Goal: Task Accomplishment & Management: Complete application form

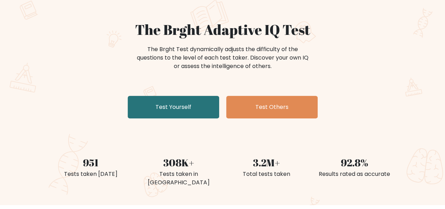
scroll to position [35, 0]
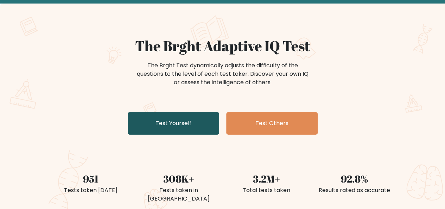
click at [204, 122] on link "Test Yourself" at bounding box center [174, 123] width 92 height 23
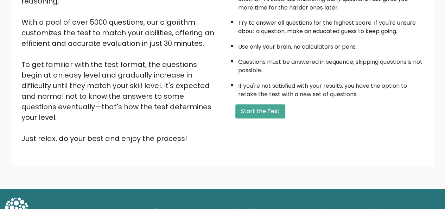
scroll to position [113, 0]
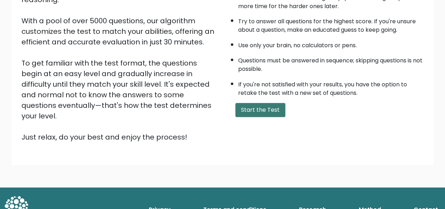
click at [249, 108] on button "Start the Test" at bounding box center [261, 110] width 50 height 14
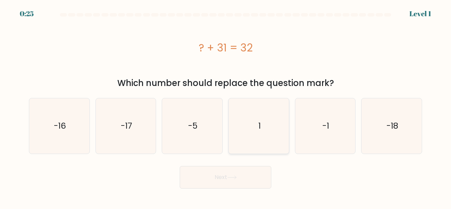
click at [251, 125] on icon "1" at bounding box center [258, 125] width 55 height 55
click at [226, 106] on input "d. 1" at bounding box center [225, 106] width 0 height 2
radio input "true"
click at [234, 176] on icon at bounding box center [232, 177] width 10 height 4
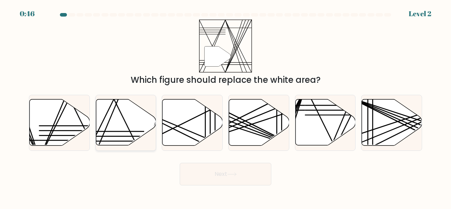
click at [129, 119] on icon at bounding box center [126, 122] width 60 height 46
click at [225, 106] on input "b." at bounding box center [225, 106] width 0 height 2
radio input "true"
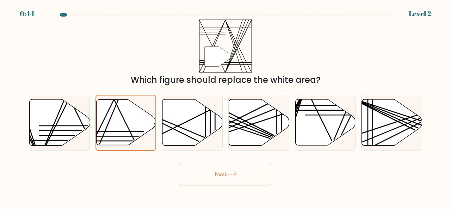
click at [214, 182] on button "Next" at bounding box center [226, 174] width 92 height 23
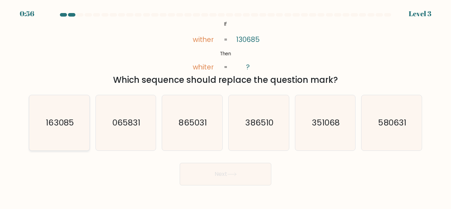
click at [65, 119] on text "163085" at bounding box center [60, 123] width 28 height 12
click at [225, 106] on input "a. 163085" at bounding box center [225, 106] width 0 height 2
radio input "true"
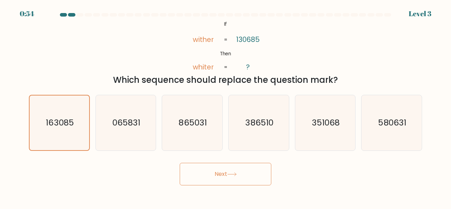
click at [221, 173] on button "Next" at bounding box center [226, 174] width 92 height 23
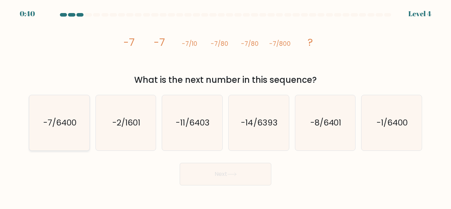
click at [82, 124] on icon "-7/6400" at bounding box center [59, 122] width 55 height 55
click at [225, 106] on input "a. -7/6400" at bounding box center [225, 106] width 0 height 2
radio input "true"
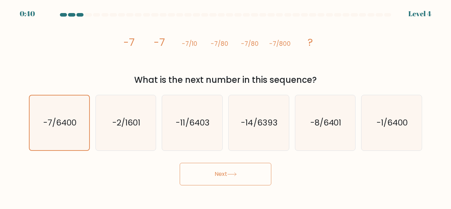
click at [238, 180] on button "Next" at bounding box center [226, 174] width 92 height 23
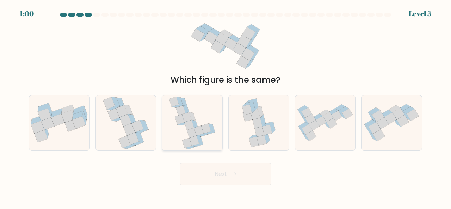
click at [194, 132] on icon at bounding box center [192, 133] width 10 height 10
click at [225, 106] on input "c." at bounding box center [225, 106] width 0 height 2
radio input "true"
click at [238, 176] on button "Next" at bounding box center [226, 174] width 92 height 23
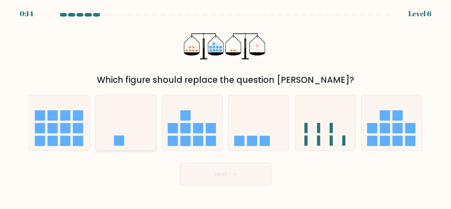
click at [123, 143] on rect at bounding box center [119, 141] width 10 height 10
click at [225, 106] on input "b." at bounding box center [225, 106] width 0 height 2
radio input "true"
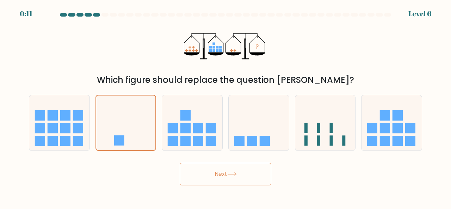
click at [213, 180] on button "Next" at bounding box center [226, 174] width 92 height 23
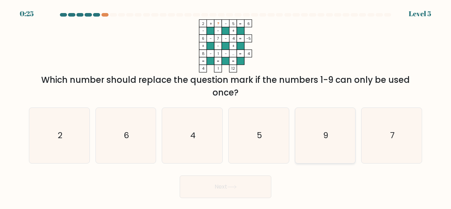
click at [325, 124] on icon "9" at bounding box center [325, 135] width 55 height 55
click at [226, 106] on input "e. 9" at bounding box center [225, 106] width 0 height 2
radio input "true"
click at [263, 183] on button "Next" at bounding box center [226, 186] width 92 height 23
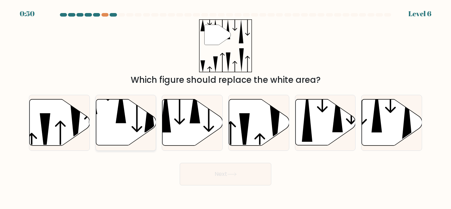
click at [132, 118] on icon at bounding box center [126, 122] width 60 height 46
click at [225, 106] on input "b." at bounding box center [225, 106] width 0 height 2
radio input "true"
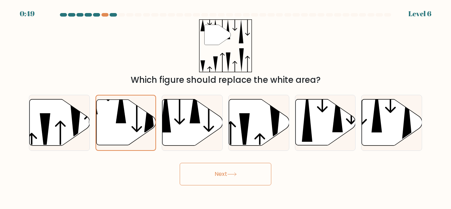
click at [242, 171] on button "Next" at bounding box center [226, 174] width 92 height 23
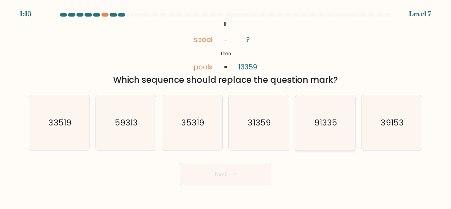
click at [342, 122] on icon "91335" at bounding box center [325, 122] width 55 height 55
click at [226, 106] on input "e. 91335" at bounding box center [225, 106] width 0 height 2
radio input "true"
click at [229, 174] on icon at bounding box center [232, 174] width 10 height 4
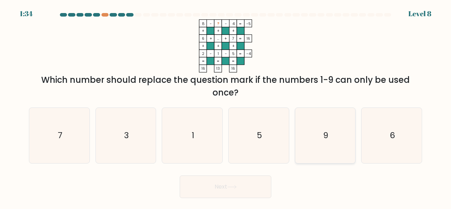
click at [333, 133] on icon "9" at bounding box center [325, 135] width 55 height 55
click at [226, 106] on input "e. 9" at bounding box center [225, 106] width 0 height 2
radio input "true"
click at [245, 175] on button "Next" at bounding box center [226, 186] width 92 height 23
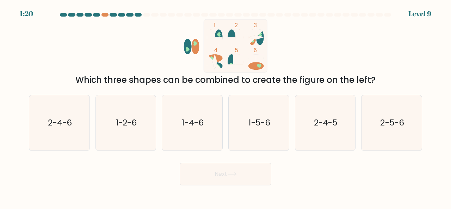
click at [243, 182] on button "Next" at bounding box center [226, 174] width 92 height 23
click at [145, 43] on icon "1 2 3 4 5 6" at bounding box center [225, 45] width 189 height 53
click at [134, 136] on icon "1-2-6" at bounding box center [125, 122] width 55 height 55
click at [225, 106] on input "b. 1-2-6" at bounding box center [225, 106] width 0 height 2
radio input "true"
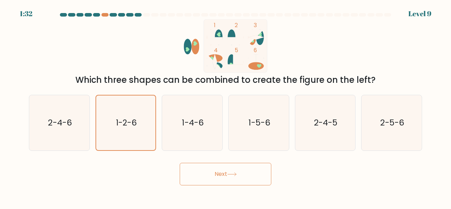
click at [210, 171] on button "Next" at bounding box center [226, 174] width 92 height 23
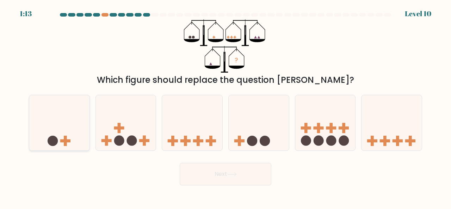
click at [62, 138] on icon at bounding box center [59, 123] width 60 height 50
click at [225, 106] on input "a." at bounding box center [225, 106] width 0 height 2
radio input "true"
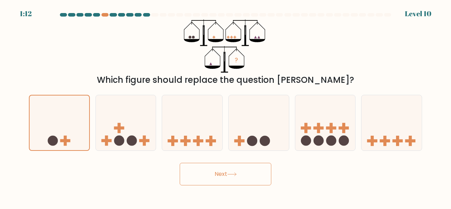
click at [210, 173] on button "Next" at bounding box center [226, 174] width 92 height 23
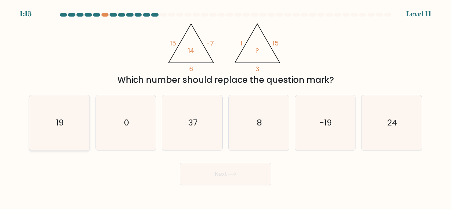
click at [77, 131] on icon "19" at bounding box center [59, 122] width 55 height 55
click at [225, 106] on input "a. 19" at bounding box center [225, 106] width 0 height 2
radio input "true"
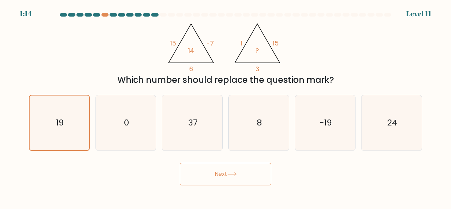
click at [204, 173] on button "Next" at bounding box center [226, 174] width 92 height 23
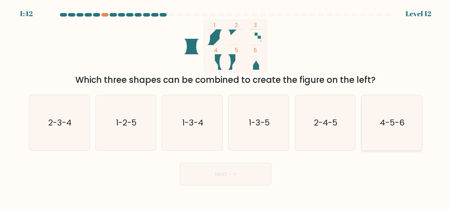
click at [410, 125] on icon "4-5-6" at bounding box center [391, 122] width 55 height 55
click at [226, 106] on input "f. 4-5-6" at bounding box center [225, 106] width 0 height 2
radio input "true"
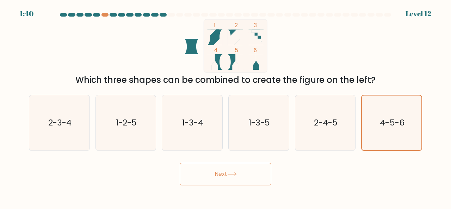
click at [234, 167] on button "Next" at bounding box center [226, 174] width 92 height 23
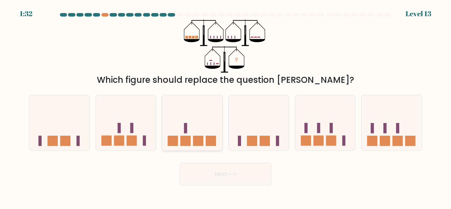
click at [194, 145] on rect at bounding box center [198, 141] width 10 height 10
click at [225, 106] on input "c." at bounding box center [225, 106] width 0 height 2
radio input "true"
click at [215, 174] on button "Next" at bounding box center [226, 174] width 92 height 23
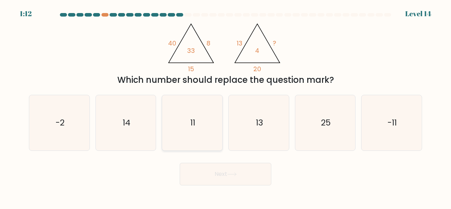
click at [204, 132] on icon "11" at bounding box center [191, 122] width 55 height 55
click at [225, 106] on input "c. 11" at bounding box center [225, 106] width 0 height 2
radio input "true"
click at [249, 176] on button "Next" at bounding box center [226, 174] width 92 height 23
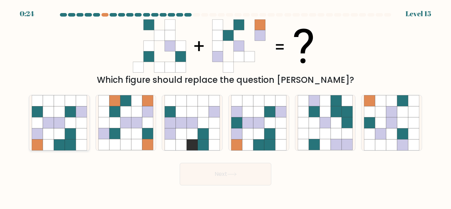
click at [60, 119] on icon at bounding box center [59, 122] width 11 height 11
click at [225, 106] on input "a." at bounding box center [225, 106] width 0 height 2
radio input "true"
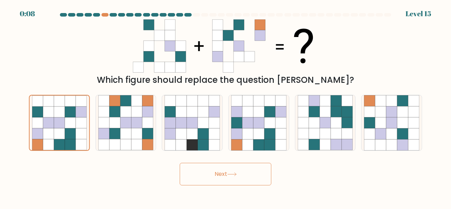
click at [242, 174] on button "Next" at bounding box center [226, 174] width 92 height 23
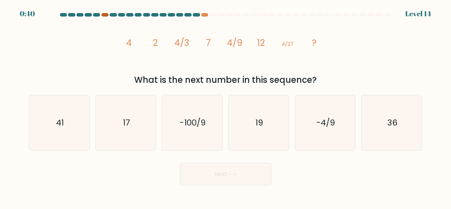
click at [106, 14] on div at bounding box center [104, 15] width 7 height 4
click at [207, 15] on div at bounding box center [204, 15] width 7 height 4
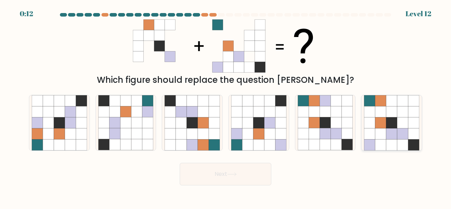
click at [390, 118] on icon at bounding box center [391, 122] width 11 height 11
click at [226, 106] on input "f." at bounding box center [225, 106] width 0 height 2
radio input "true"
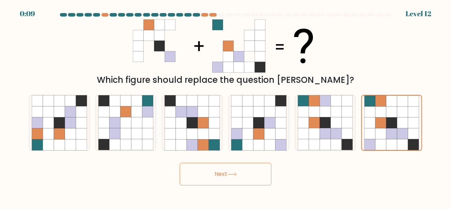
click at [231, 182] on button "Next" at bounding box center [226, 174] width 92 height 23
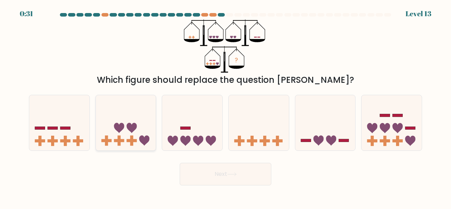
click at [134, 126] on icon at bounding box center [131, 128] width 10 height 10
click at [225, 106] on input "b." at bounding box center [225, 106] width 0 height 2
radio input "true"
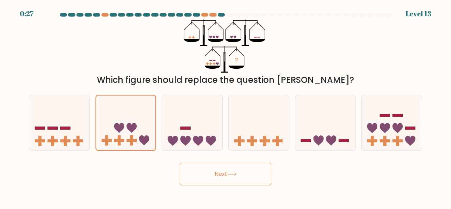
click at [224, 180] on button "Next" at bounding box center [226, 174] width 92 height 23
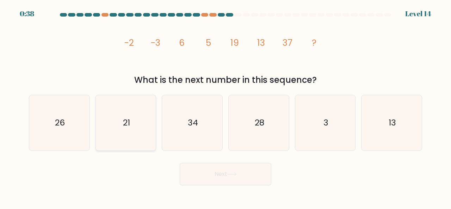
click at [124, 114] on icon "21" at bounding box center [125, 122] width 55 height 55
click at [225, 106] on input "b. 21" at bounding box center [225, 106] width 0 height 2
radio input "true"
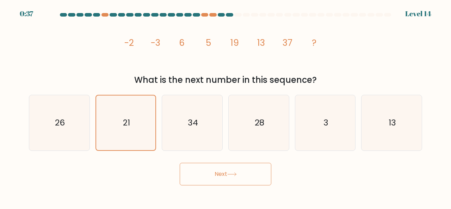
click at [232, 177] on button "Next" at bounding box center [226, 174] width 92 height 23
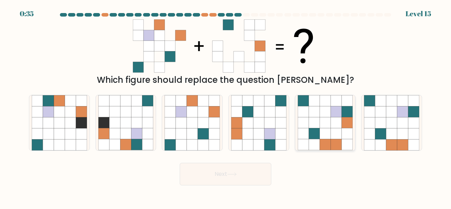
click at [325, 127] on icon at bounding box center [324, 122] width 11 height 11
click at [226, 106] on input "e." at bounding box center [225, 106] width 0 height 2
radio input "true"
click at [211, 176] on button "Next" at bounding box center [226, 174] width 92 height 23
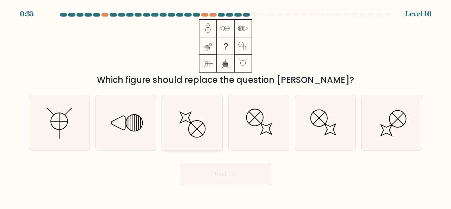
click at [192, 133] on icon at bounding box center [191, 122] width 55 height 55
click at [225, 106] on input "c." at bounding box center [225, 106] width 0 height 2
radio input "true"
click at [224, 169] on button "Next" at bounding box center [226, 174] width 92 height 23
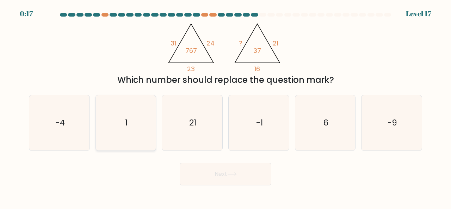
click at [102, 112] on icon "1" at bounding box center [125, 122] width 55 height 55
click at [225, 106] on input "b. 1" at bounding box center [225, 106] width 0 height 2
radio input "true"
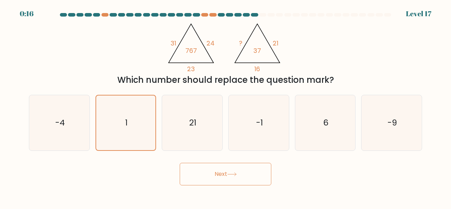
click at [210, 173] on button "Next" at bounding box center [226, 174] width 92 height 23
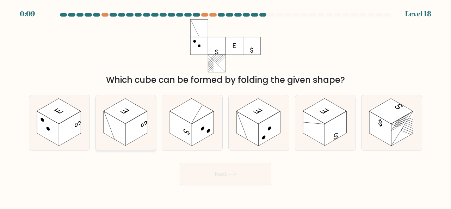
click at [139, 119] on rect at bounding box center [136, 128] width 22 height 35
click at [225, 106] on input "b." at bounding box center [225, 106] width 0 height 2
radio input "true"
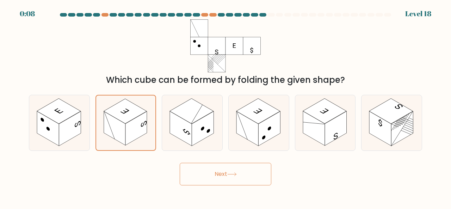
click at [260, 183] on button "Next" at bounding box center [226, 174] width 92 height 23
